Goal: Task Accomplishment & Management: Manage account settings

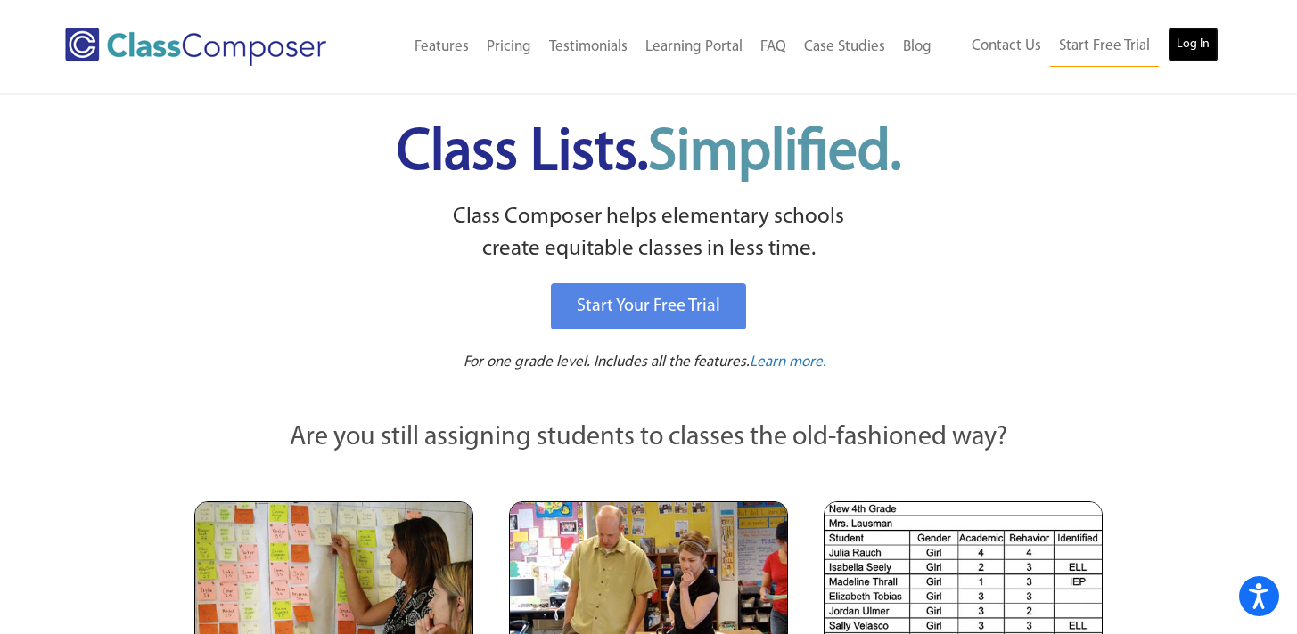
click at [1198, 47] on link "Log In" at bounding box center [1192, 45] width 51 height 36
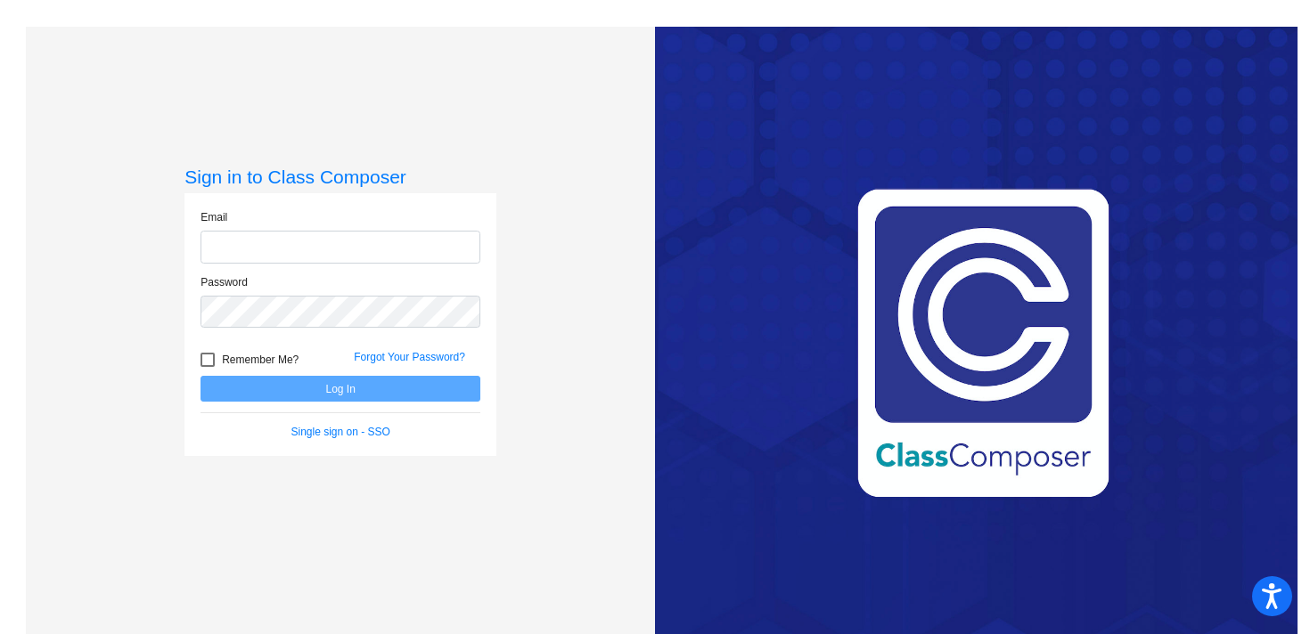
type input "ehanks@blainesd.org"
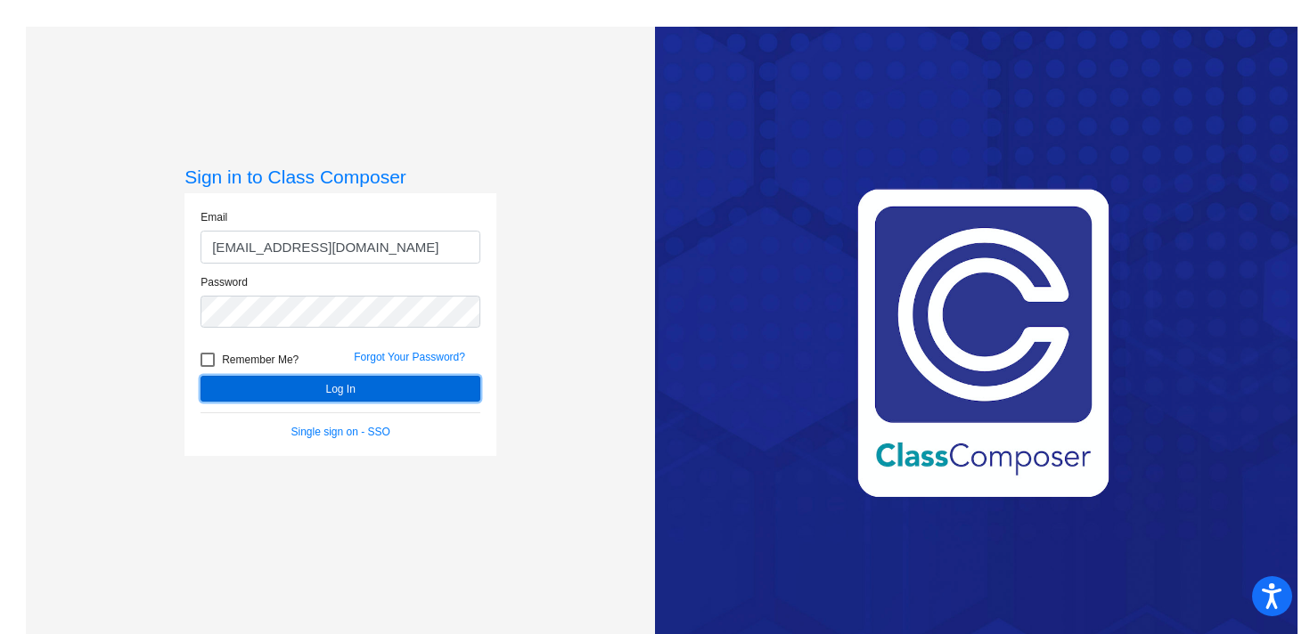
click at [371, 399] on button "Log In" at bounding box center [341, 389] width 280 height 26
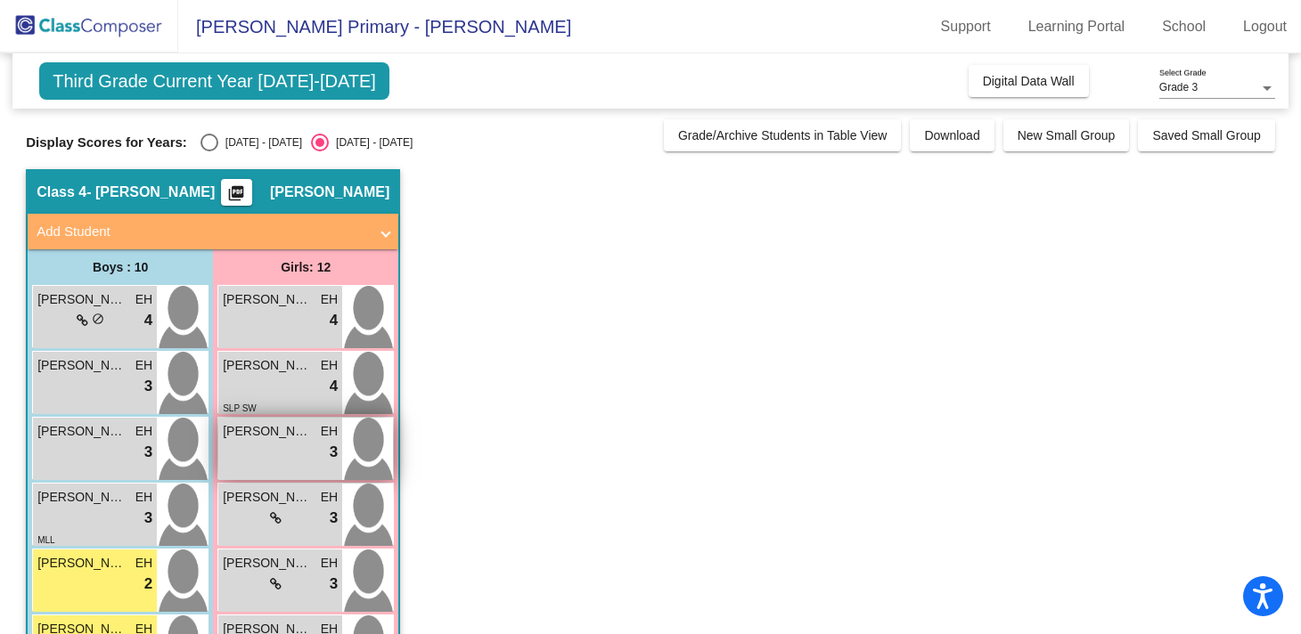
scroll to position [471, 0]
